Goal: Navigation & Orientation: Find specific page/section

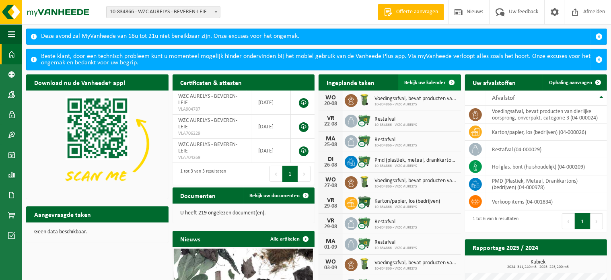
click at [431, 83] on span "Bekijk uw kalender" at bounding box center [425, 82] width 41 height 5
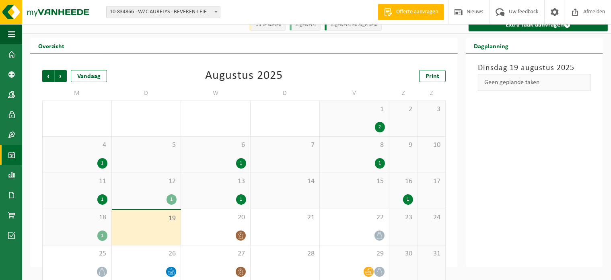
scroll to position [18, 0]
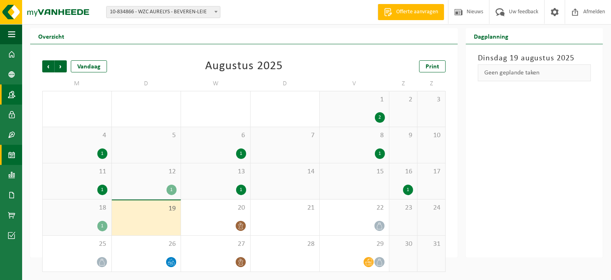
click at [13, 94] on span at bounding box center [11, 94] width 7 height 20
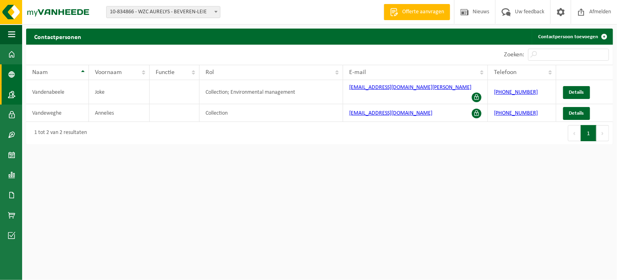
click at [14, 75] on span at bounding box center [11, 74] width 7 height 20
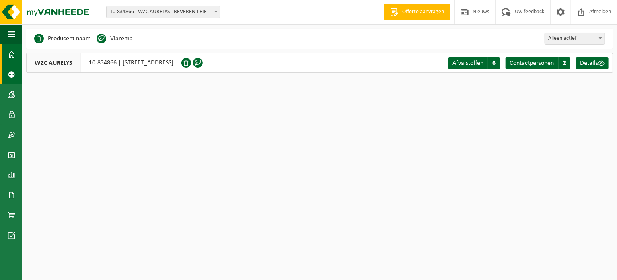
click at [12, 56] on span at bounding box center [11, 54] width 7 height 20
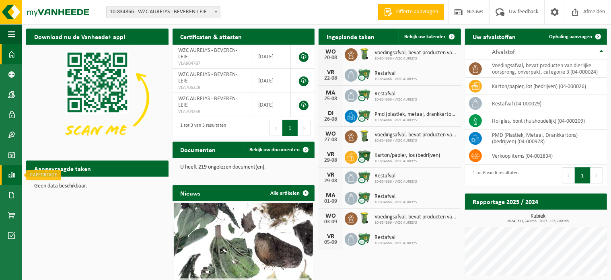
click at [17, 177] on link "Rapportage" at bounding box center [11, 175] width 22 height 20
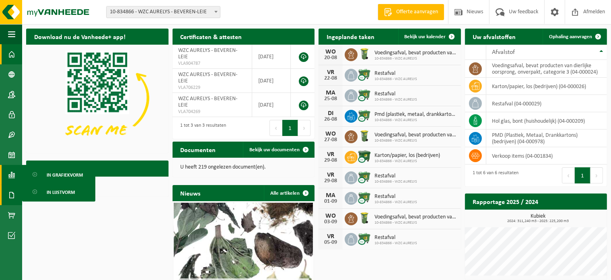
click at [11, 195] on span at bounding box center [11, 195] width 7 height 20
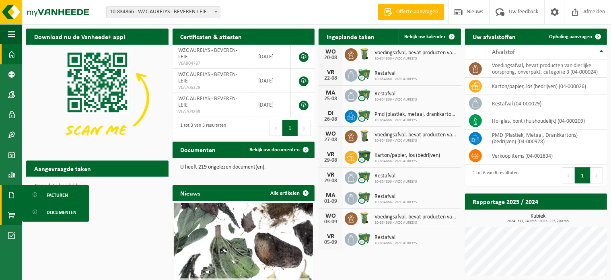
click at [14, 216] on span at bounding box center [11, 215] width 7 height 20
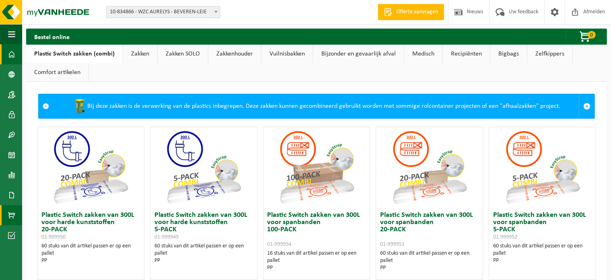
click at [16, 57] on link "Dashboard" at bounding box center [11, 54] width 22 height 20
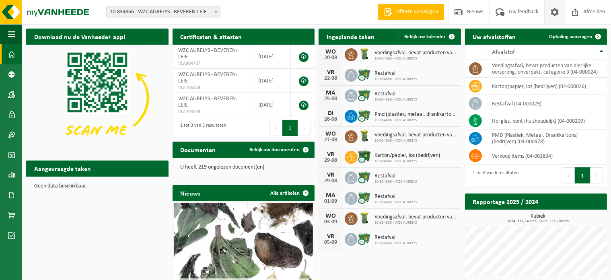
click at [557, 9] on span at bounding box center [554, 12] width 12 height 24
